Goal: Information Seeking & Learning: Find specific fact

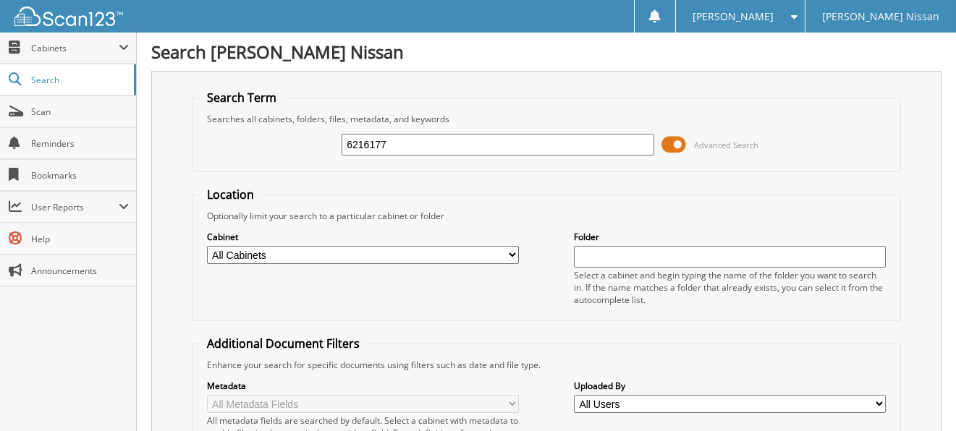
type input "6216177"
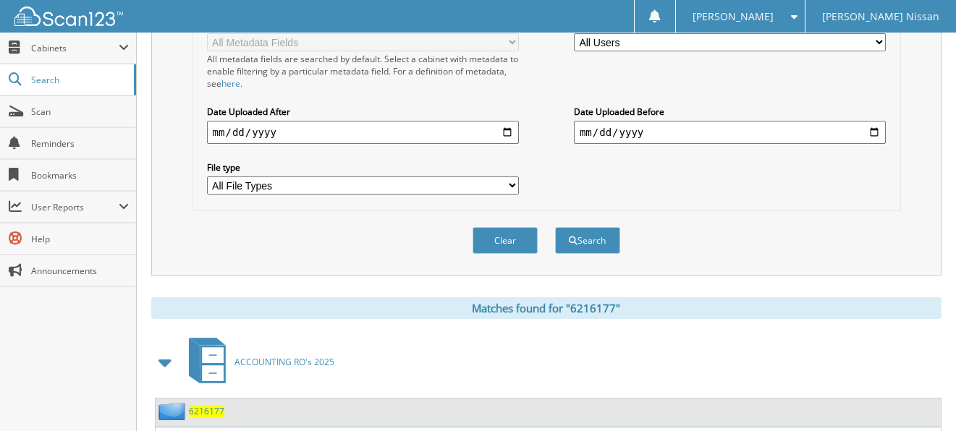
scroll to position [579, 0]
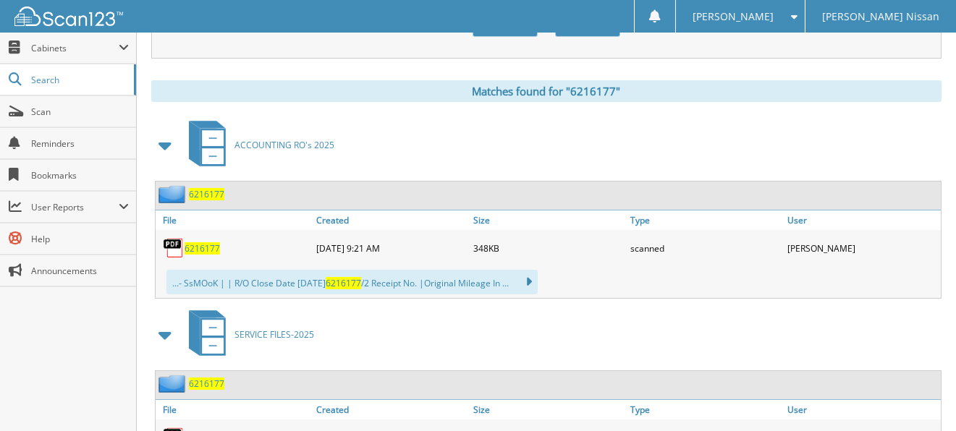
click at [280, 328] on span "SERVICE FILES-2025" at bounding box center [274, 334] width 80 height 12
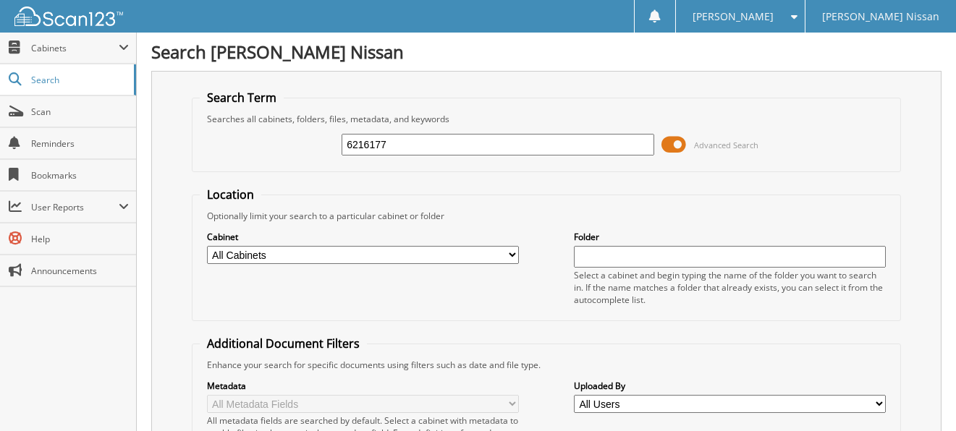
type input "6216177"
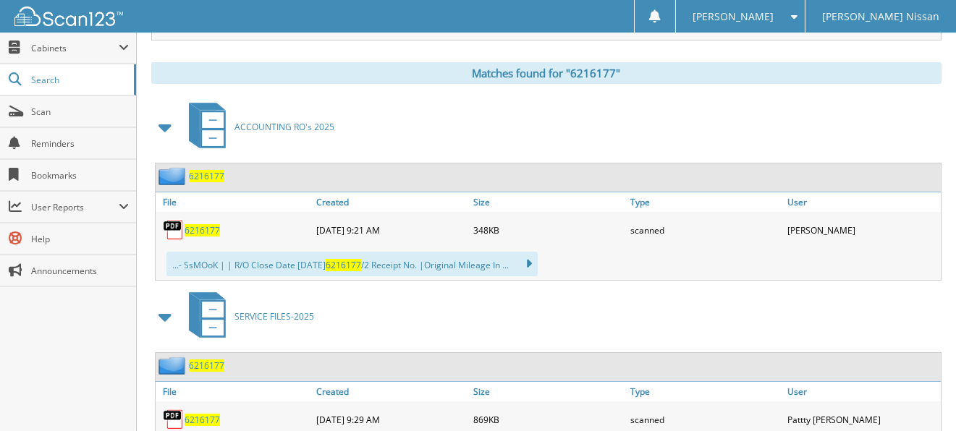
scroll to position [650, 0]
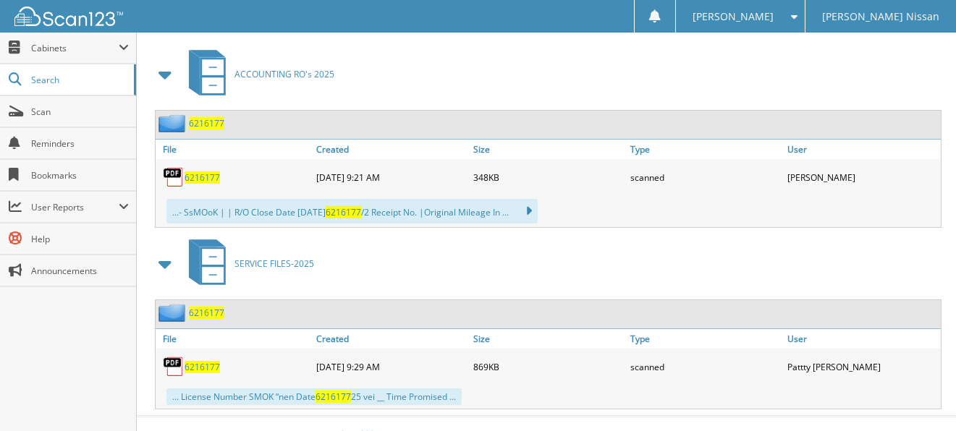
click at [268, 258] on span "SERVICE FILES-2025" at bounding box center [274, 264] width 80 height 12
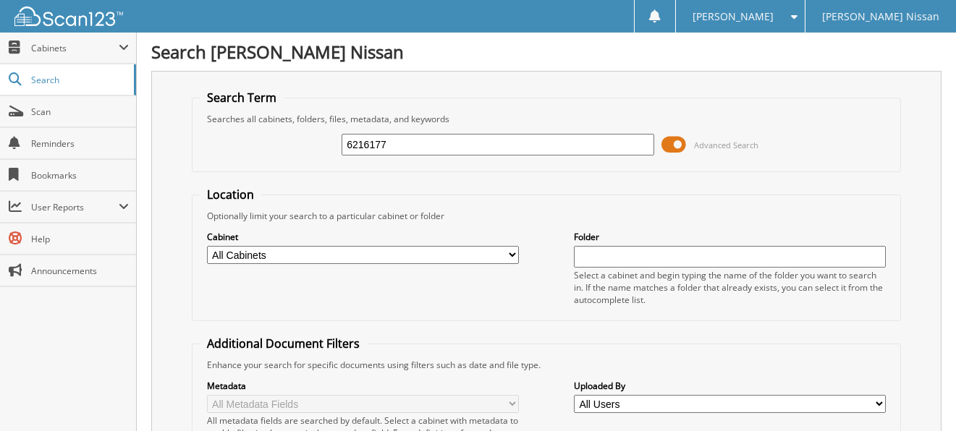
type input "6216177"
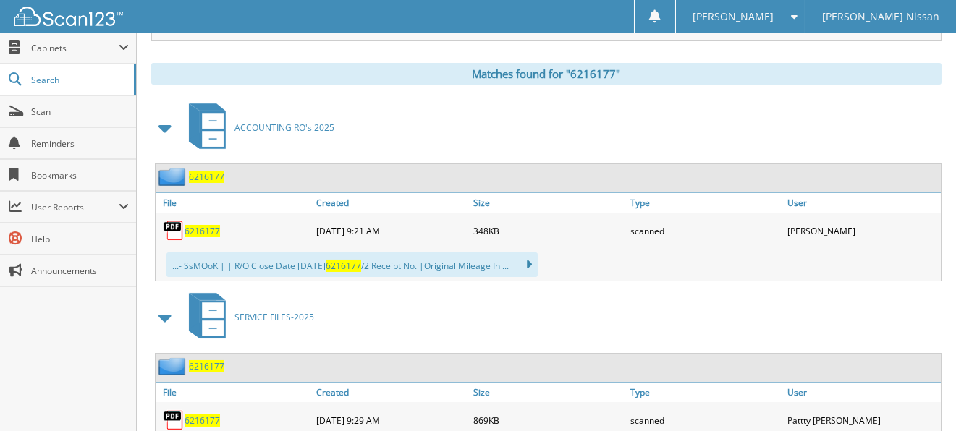
scroll to position [650, 0]
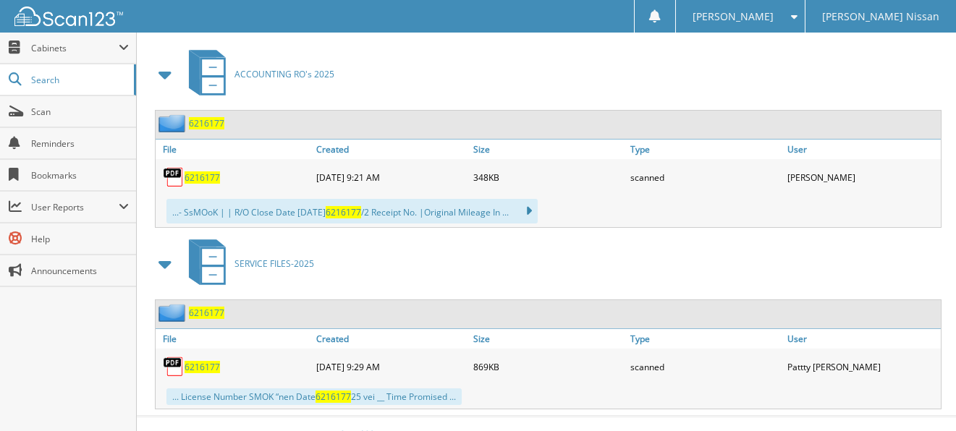
click at [196, 361] on span "6216177" at bounding box center [201, 367] width 35 height 12
